Goal: Information Seeking & Learning: Learn about a topic

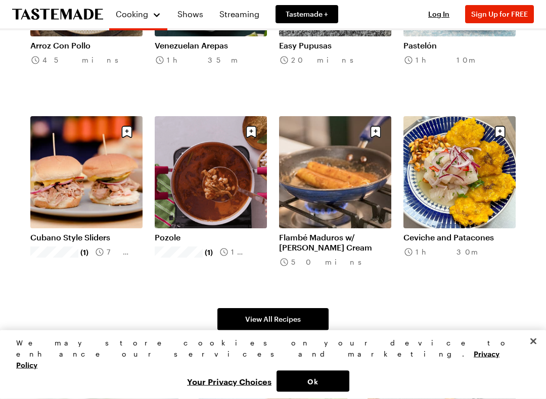
scroll to position [558, 0]
click at [276, 321] on span "View All Recipes" at bounding box center [273, 319] width 56 height 10
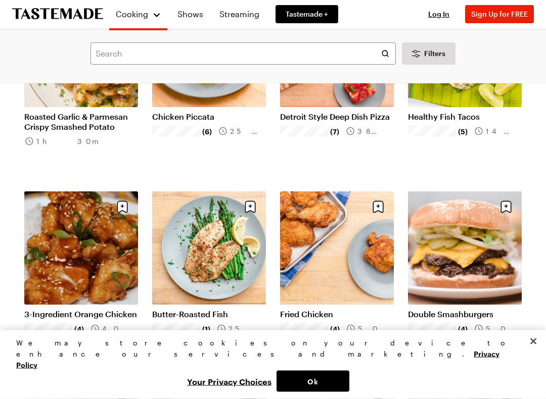
scroll to position [799, 0]
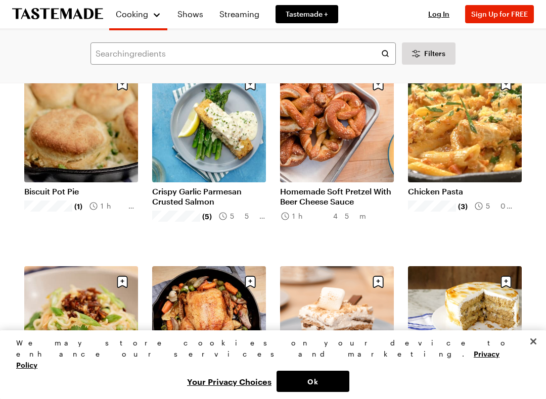
scroll to position [1712, 0]
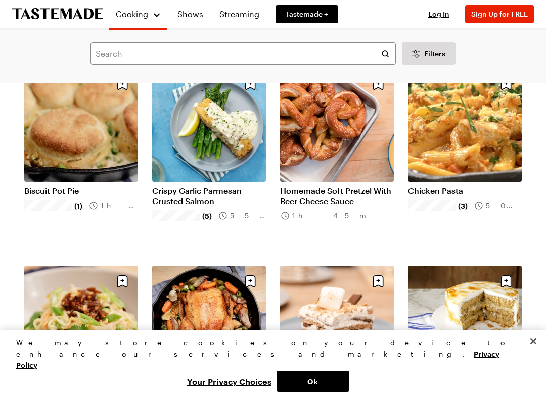
click at [211, 186] on link "Crispy Garlic Parmesan Crusted Salmon" at bounding box center [209, 196] width 114 height 20
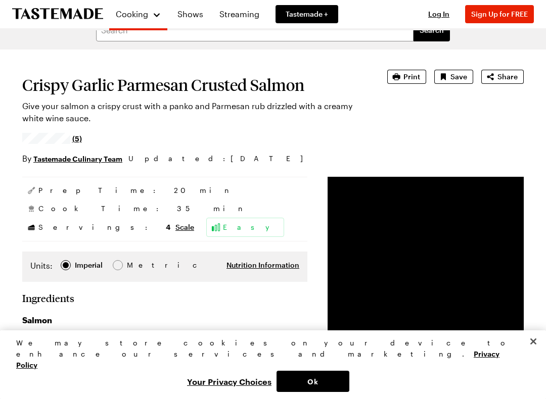
scroll to position [65, 0]
click at [408, 76] on span "Print" at bounding box center [411, 76] width 17 height 10
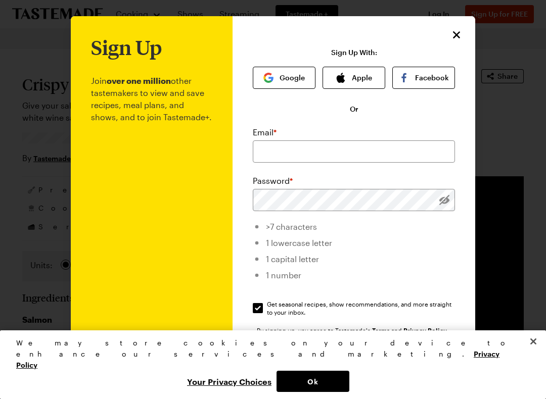
scroll to position [0, 0]
click at [450, 35] on icon "Close" at bounding box center [456, 35] width 12 height 12
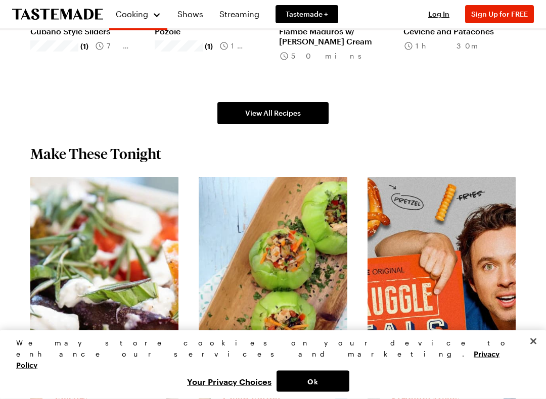
scroll to position [764, 0]
click at [264, 111] on span "View All Recipes" at bounding box center [273, 113] width 56 height 10
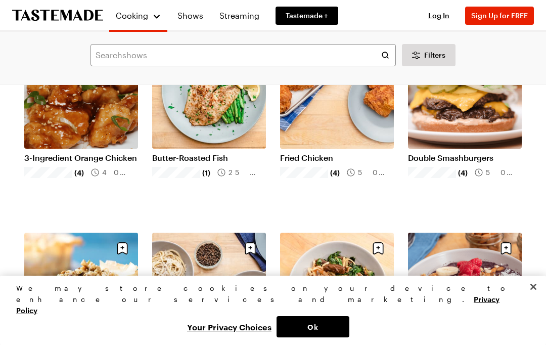
scroll to position [956, 0]
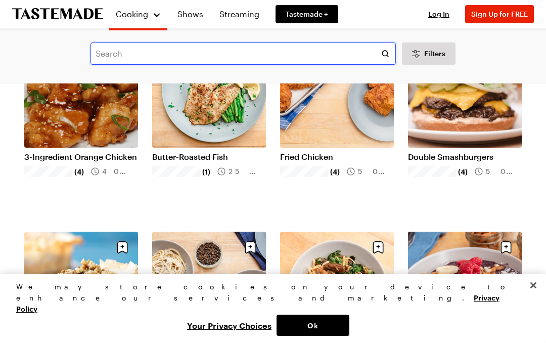
click at [129, 53] on input "text" at bounding box center [242, 53] width 305 height 22
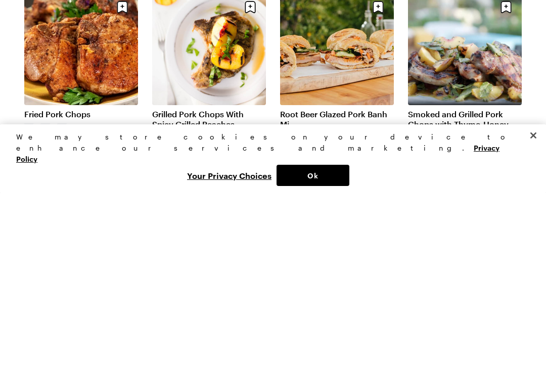
scroll to position [51, 0]
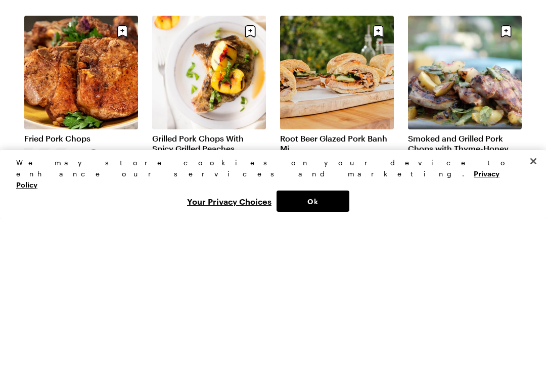
type input "Panko pork chops"
click at [85, 289] on link "Fried Pork Chops" at bounding box center [81, 294] width 114 height 10
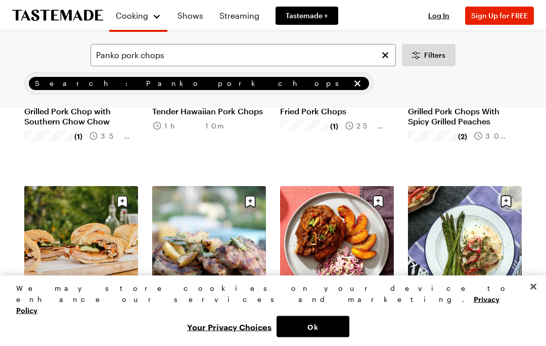
scroll to position [231, 0]
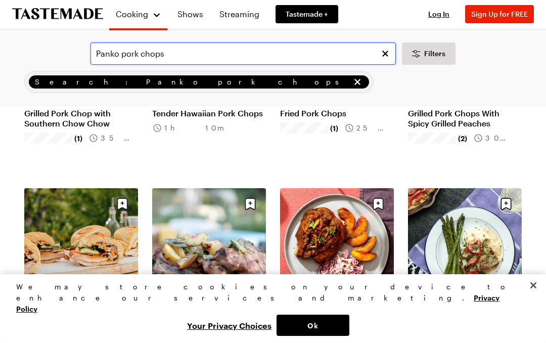
click at [204, 56] on input "Panko pork chops" at bounding box center [242, 53] width 305 height 22
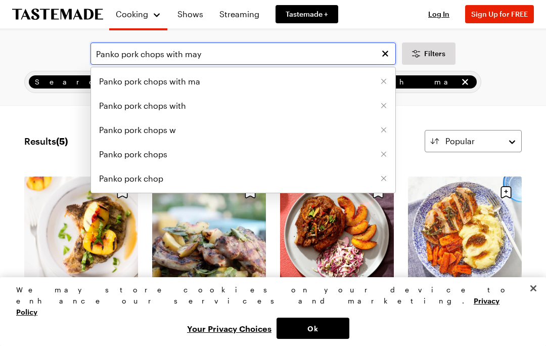
type input "Panko pork chops with mayo"
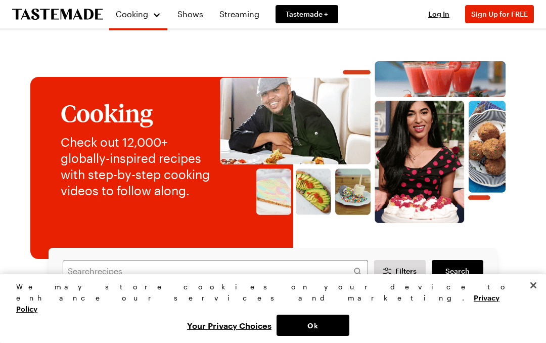
scroll to position [764, 0]
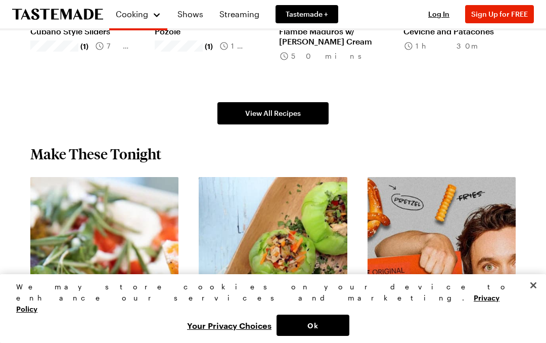
click at [268, 109] on span "View All Recipes" at bounding box center [273, 113] width 56 height 10
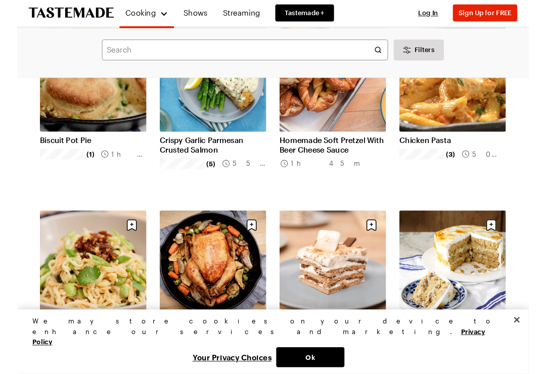
scroll to position [1753, 0]
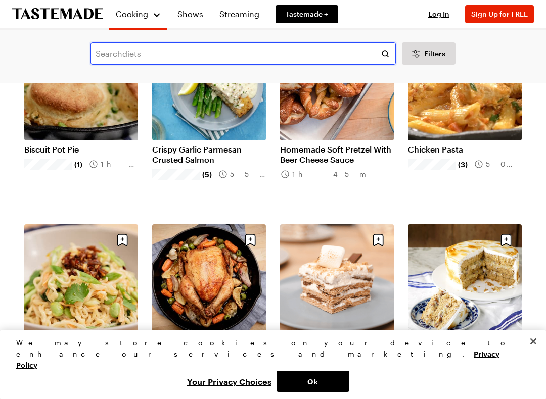
click at [112, 53] on input "text" at bounding box center [242, 53] width 305 height 22
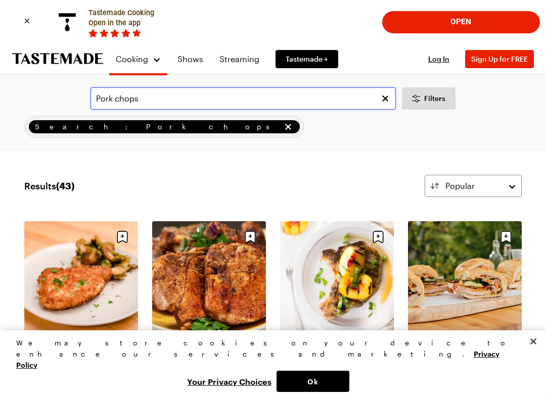
type input "Pork chops"
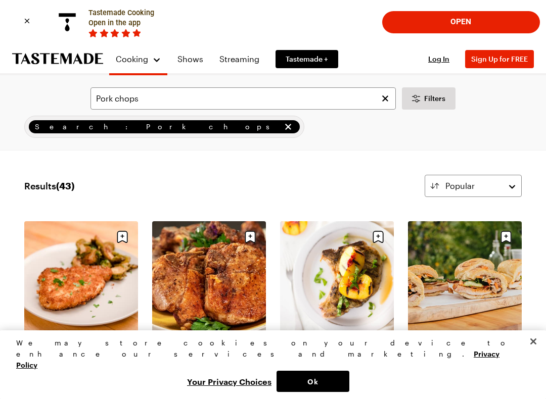
click at [81, 339] on link "Crispy Pork + Brussels Sprouts" at bounding box center [81, 349] width 114 height 20
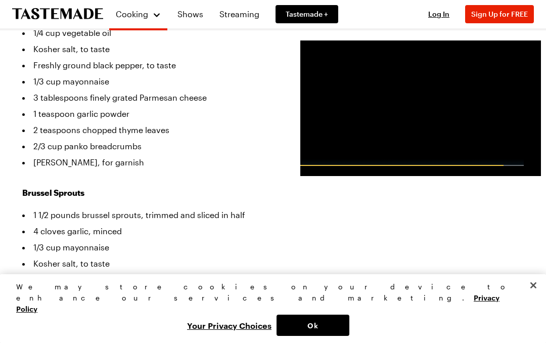
scroll to position [435, 0]
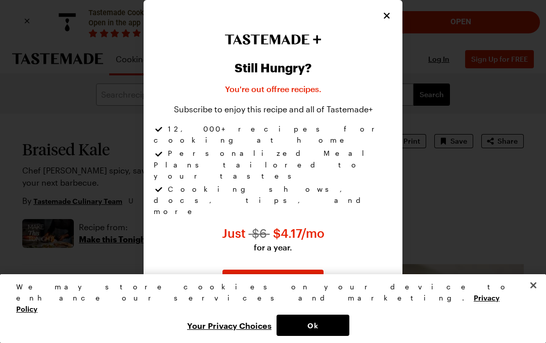
click at [391, 21] on icon "Close" at bounding box center [387, 16] width 10 height 10
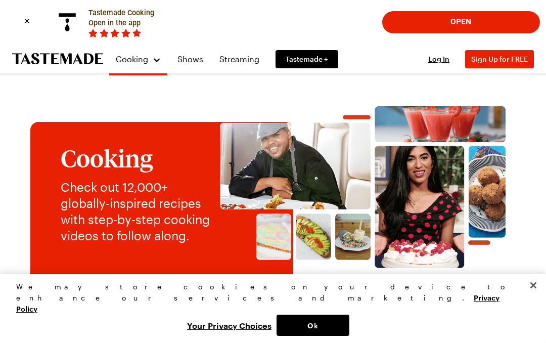
click at [532, 296] on button "Close" at bounding box center [533, 285] width 22 height 22
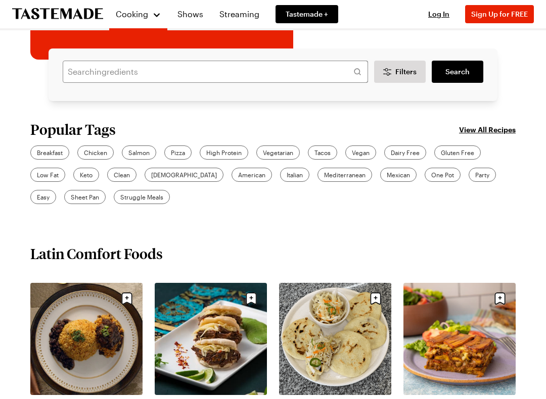
scroll to position [244, 0]
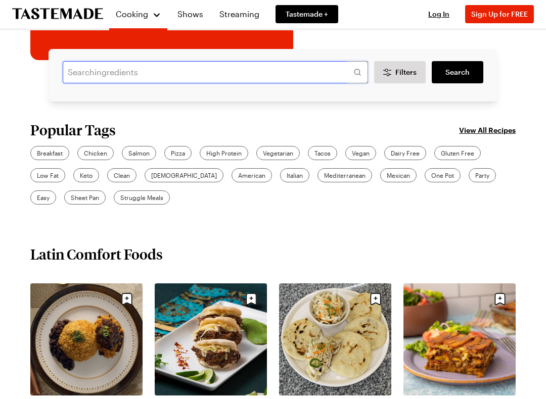
click at [95, 76] on input "text" at bounding box center [215, 72] width 305 height 22
type input "Braised kale"
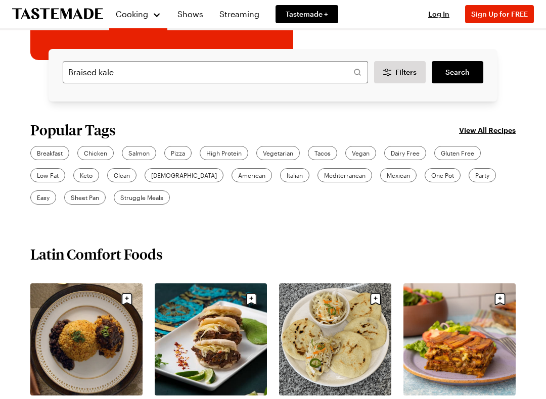
click at [453, 74] on span "Search" at bounding box center [457, 72] width 24 height 10
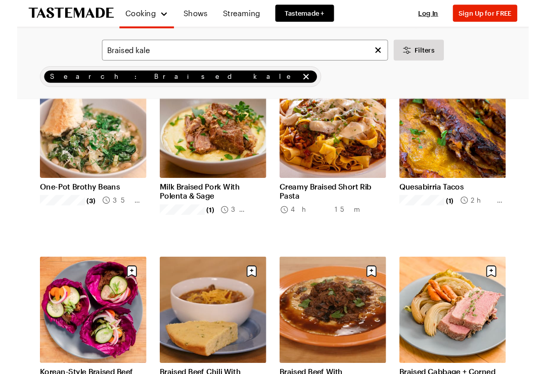
scroll to position [146, 0]
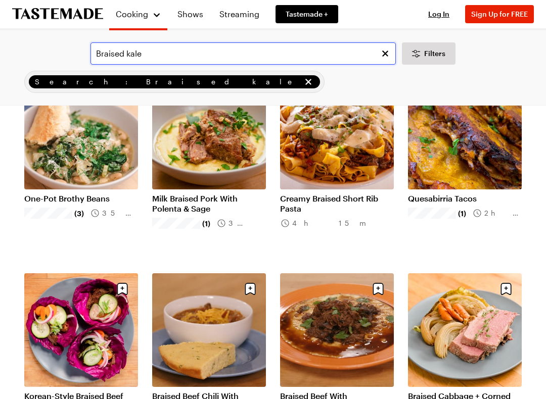
click at [228, 61] on input "Braised kale" at bounding box center [242, 53] width 305 height 22
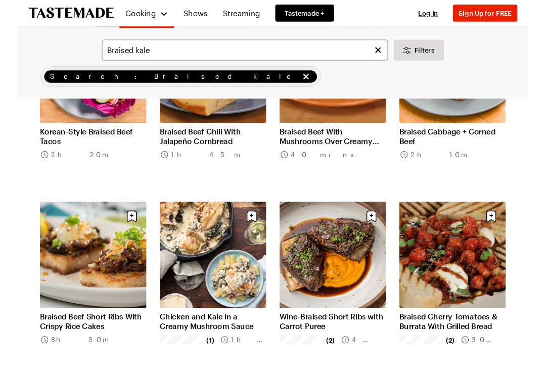
scroll to position [403, 0]
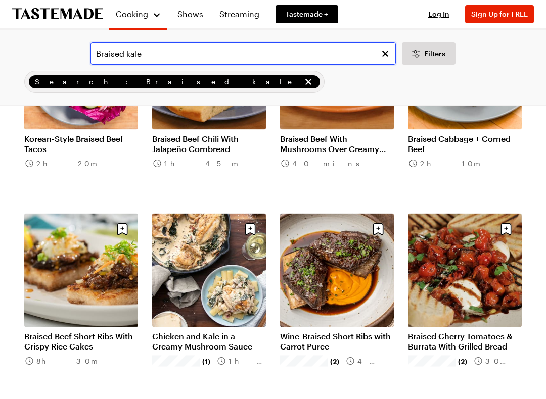
click at [152, 56] on input "Braised kale" at bounding box center [242, 53] width 305 height 22
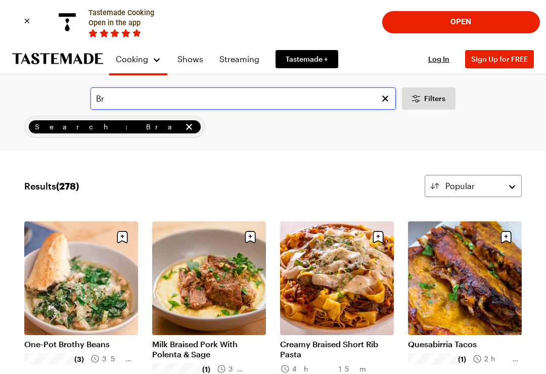
type input "B"
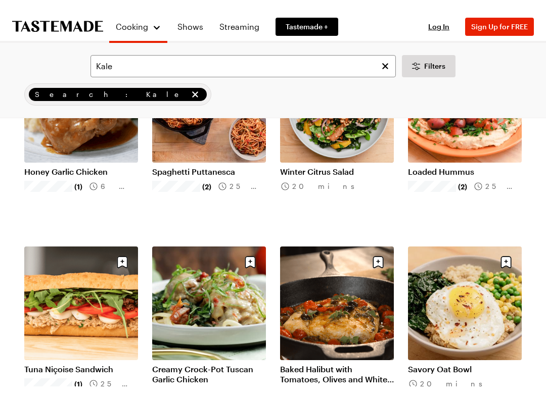
scroll to position [185, 0]
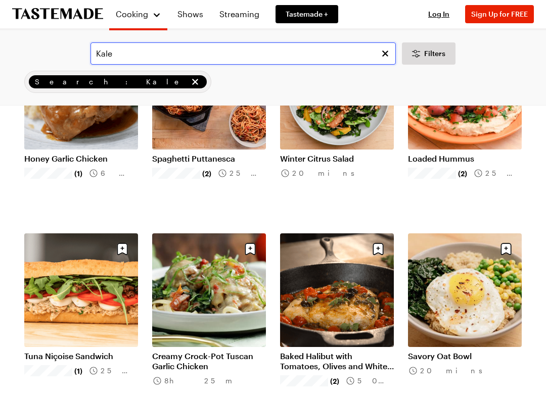
click at [317, 55] on input "Kale" at bounding box center [242, 53] width 305 height 22
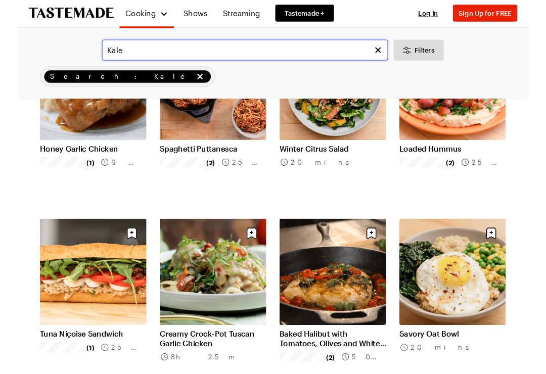
scroll to position [185, 0]
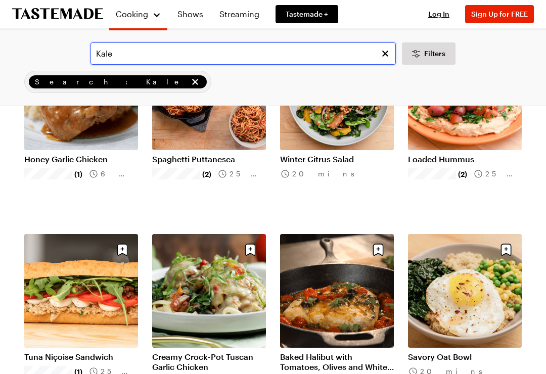
type input "Kale"
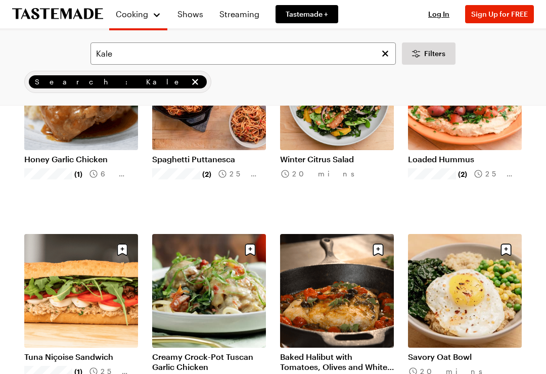
click at [56, 84] on span "Search: Kale" at bounding box center [111, 81] width 153 height 11
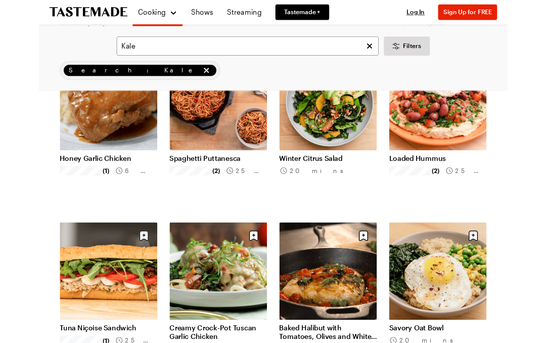
scroll to position [0, 0]
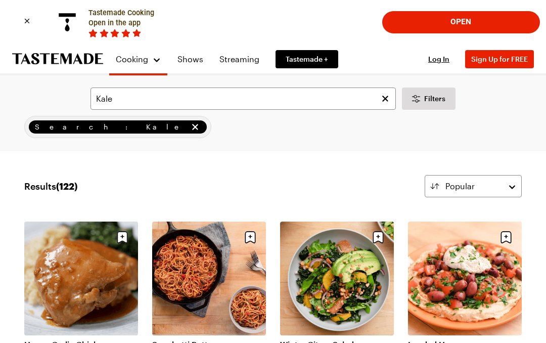
click at [309, 60] on span "Tastemade +" at bounding box center [307, 59] width 42 height 10
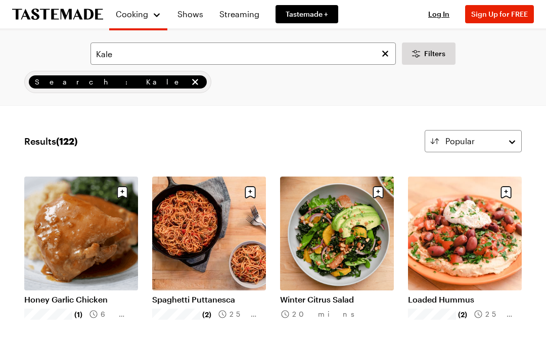
scroll to position [244, 0]
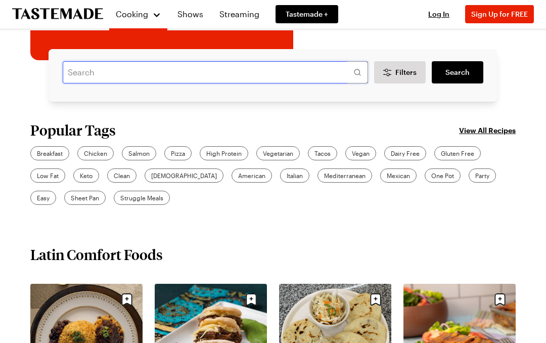
click at [106, 69] on input "text" at bounding box center [215, 72] width 305 height 22
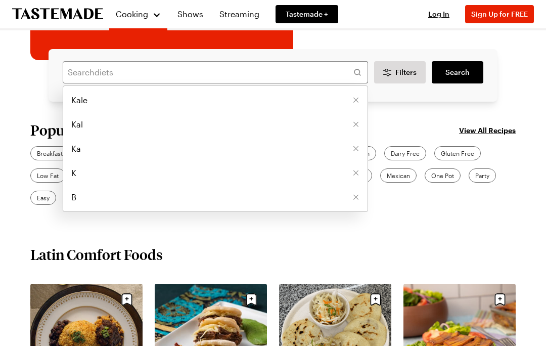
click at [82, 102] on span "Kale" at bounding box center [79, 100] width 16 height 12
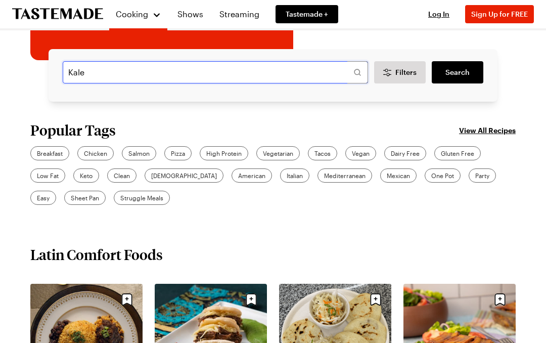
click at [291, 76] on input "Kale" at bounding box center [215, 72] width 305 height 22
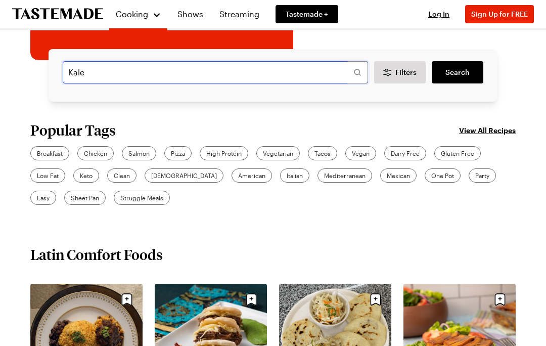
type input "Kale"
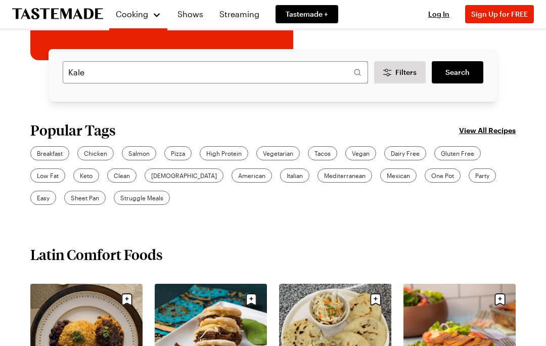
click at [514, 73] on div "Kale Filters Search Search" at bounding box center [272, 75] width 485 height 53
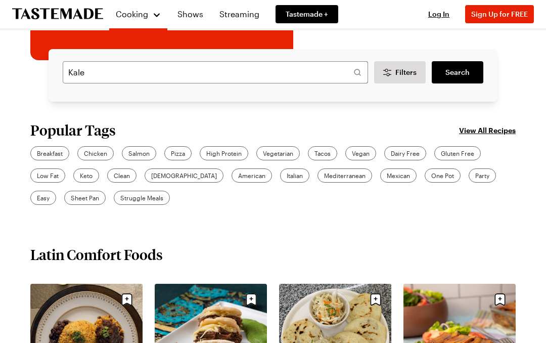
click at [460, 71] on span "Search" at bounding box center [457, 72] width 24 height 10
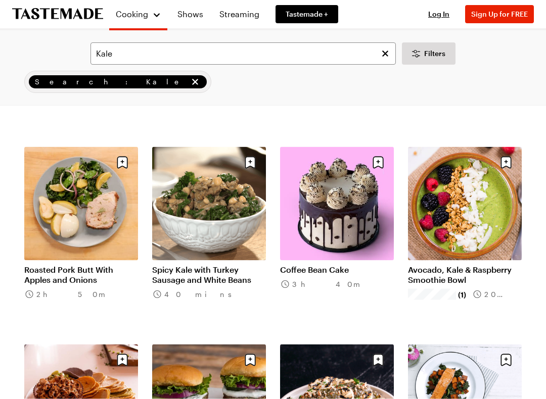
scroll to position [866, 0]
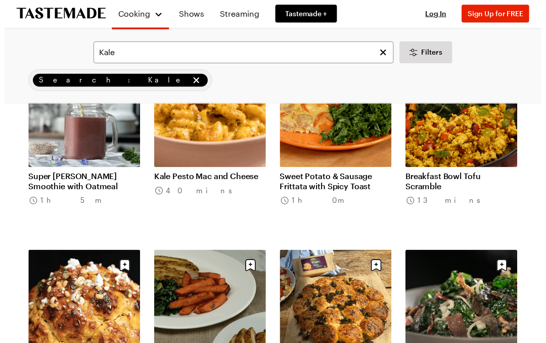
scroll to position [2169, 0]
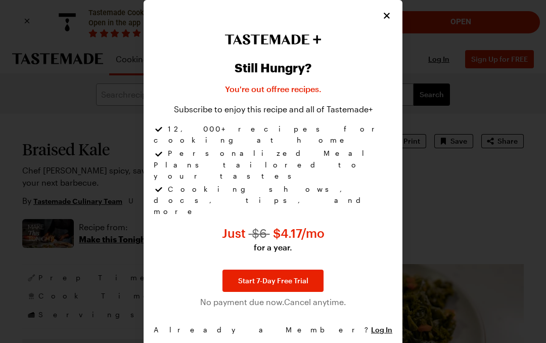
click at [385, 21] on icon "Close" at bounding box center [387, 16] width 10 height 10
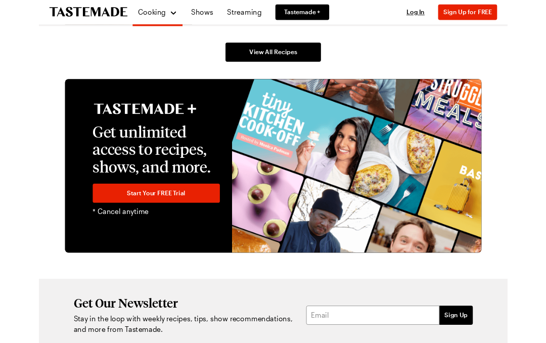
scroll to position [2212, 0]
